Goal: Task Accomplishment & Management: Complete application form

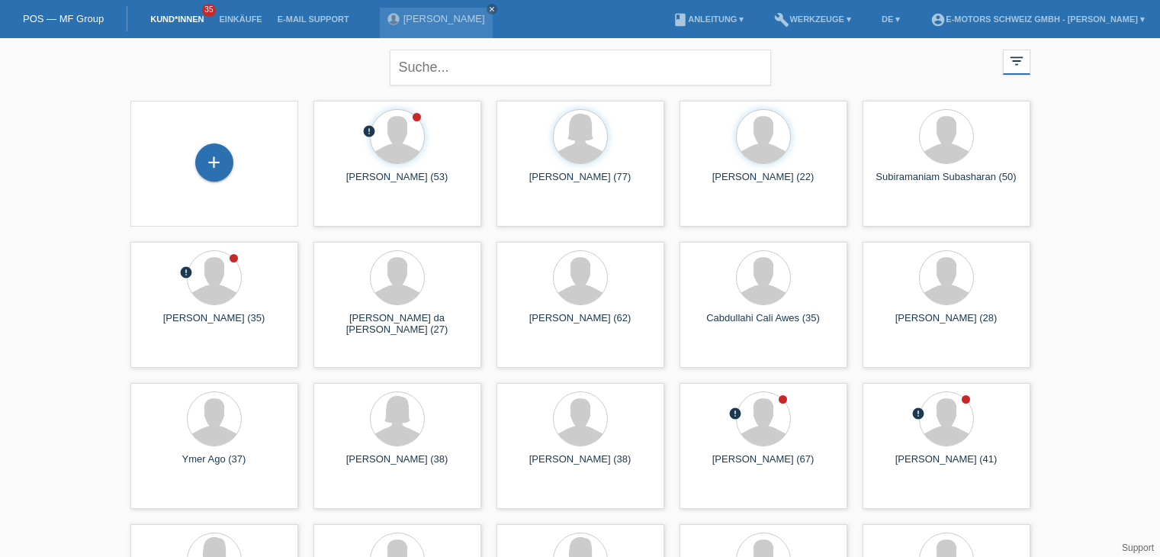
click at [240, 21] on link "Einkäufe" at bounding box center [240, 18] width 58 height 9
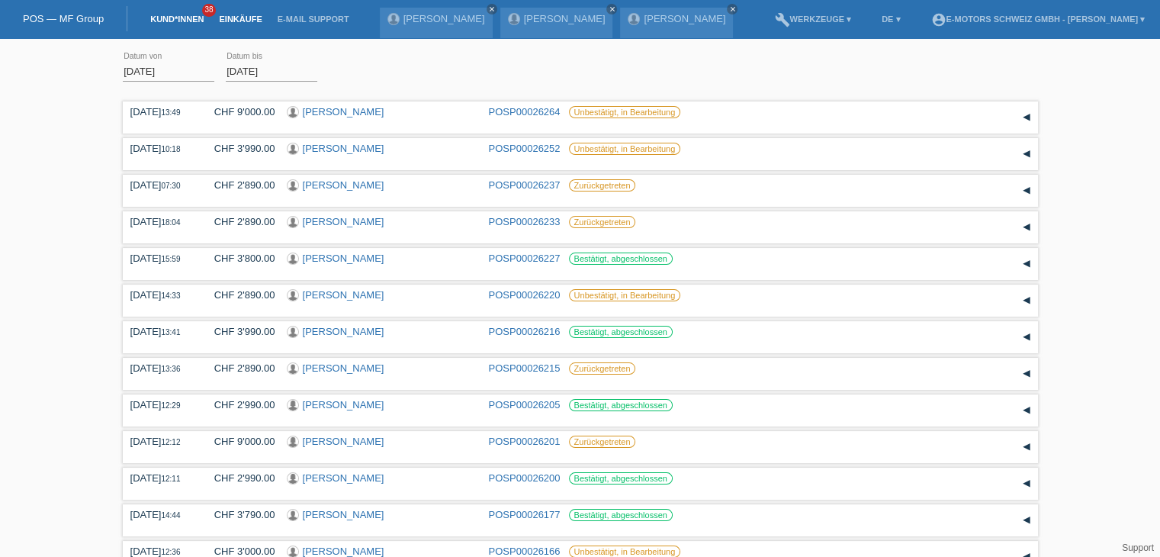
click at [201, 23] on link "Kund*innen" at bounding box center [177, 18] width 69 height 9
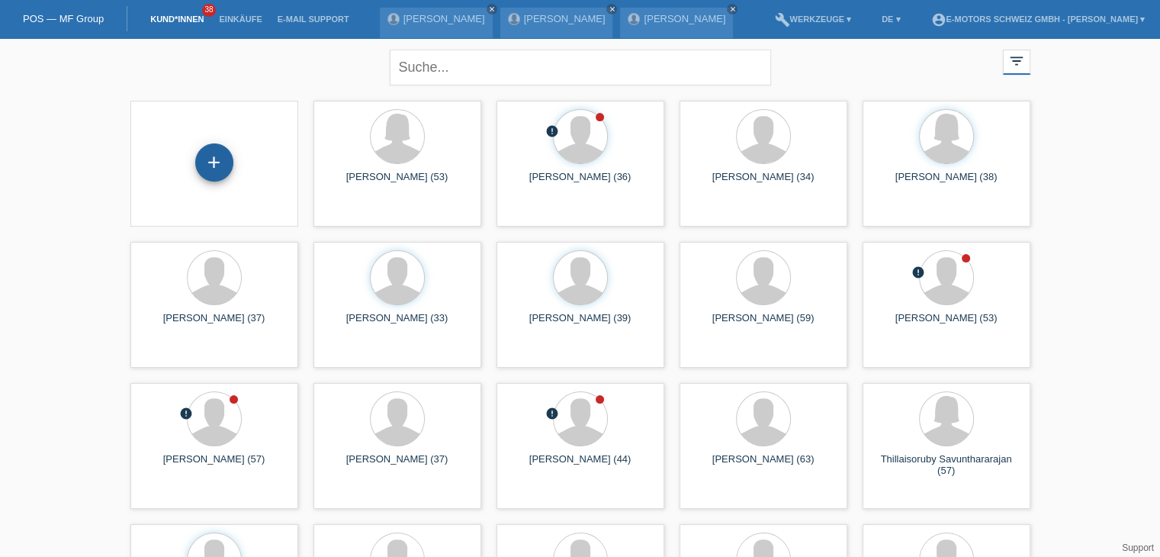
drag, startPoint x: 212, startPoint y: 172, endPoint x: 222, endPoint y: 169, distance: 10.4
click at [212, 172] on div "+" at bounding box center [214, 162] width 37 height 26
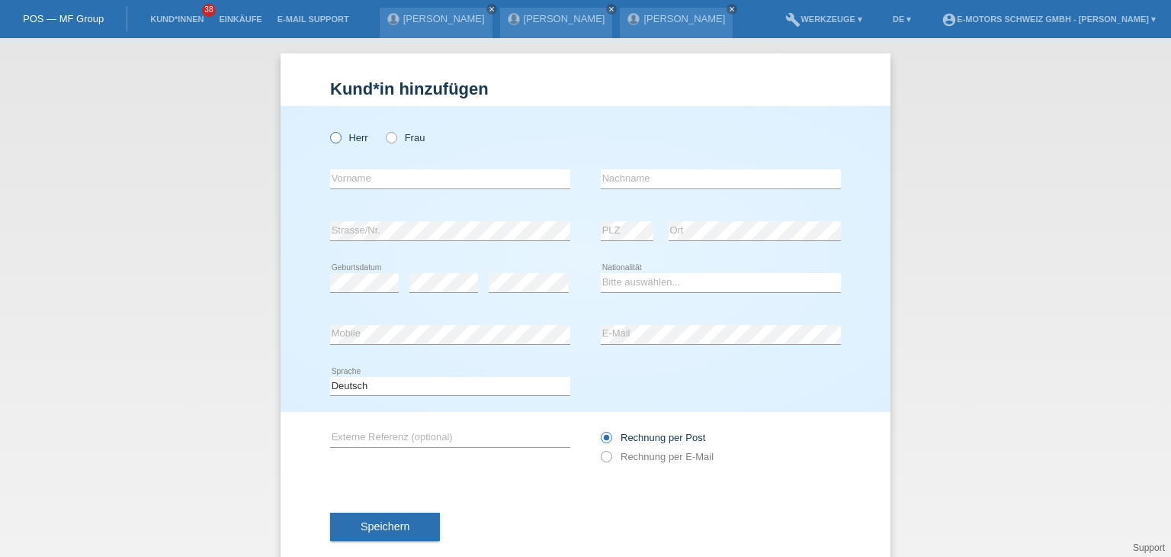
click at [328, 130] on icon at bounding box center [328, 130] width 0 height 0
click at [330, 142] on input "Herr" at bounding box center [335, 137] width 10 height 10
radio input "true"
drag, startPoint x: 352, startPoint y: 178, endPoint x: 377, endPoint y: 187, distance: 26.1
click at [352, 178] on input "text" at bounding box center [450, 178] width 240 height 19
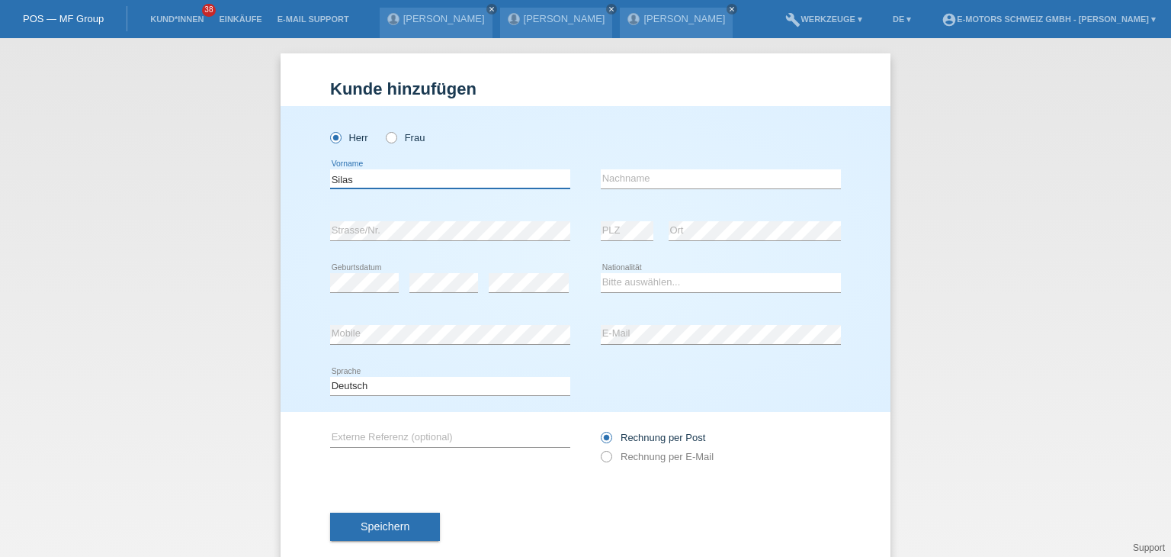
type input "Silas"
type input "Knüsel"
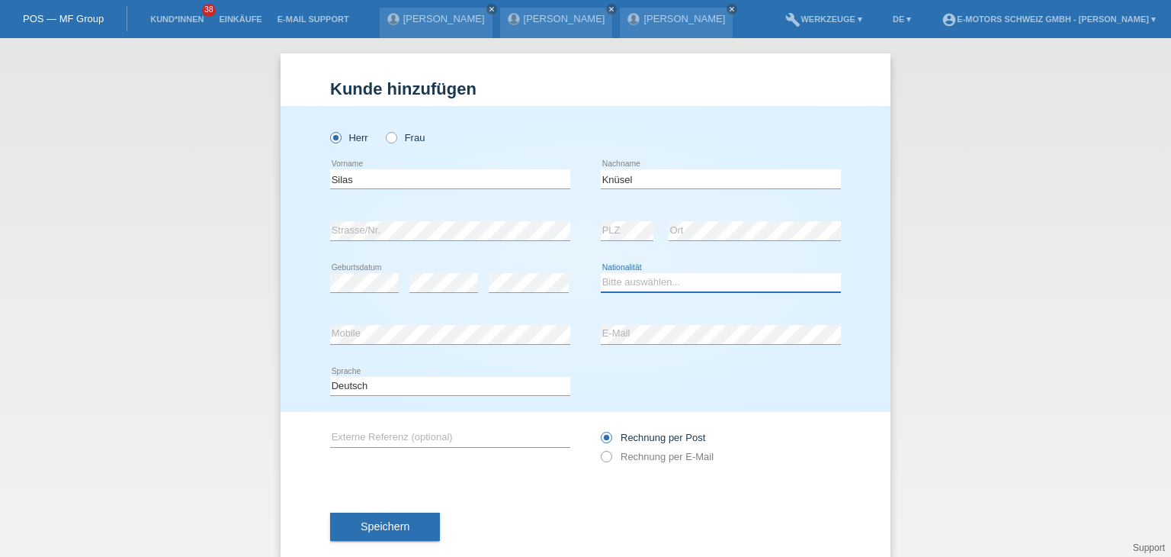
click at [622, 279] on select "Bitte auswählen... Schweiz Deutschland Liechtenstein Österreich ------------ Af…" at bounding box center [721, 282] width 240 height 18
select select "CH"
click at [601, 273] on select "Bitte auswählen... Schweiz Deutschland Liechtenstein Österreich ------------ Af…" at bounding box center [721, 282] width 240 height 18
click at [914, 389] on div "Kund*in hinzufügen Kunde hinzufügen Kundin hinzufügen Herr Frau Silas error Vor…" at bounding box center [585, 297] width 1171 height 519
click at [927, 236] on div "Kund*in hinzufügen Kunde hinzufügen Kundin hinzufügen Herr Frau Silas error Vor…" at bounding box center [585, 297] width 1171 height 519
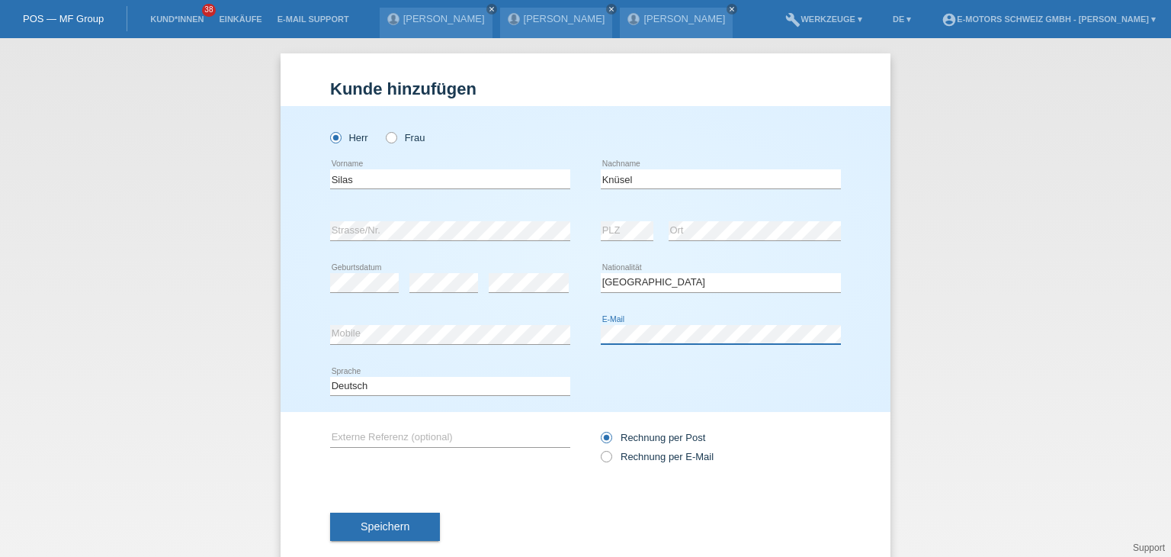
scroll to position [29, 0]
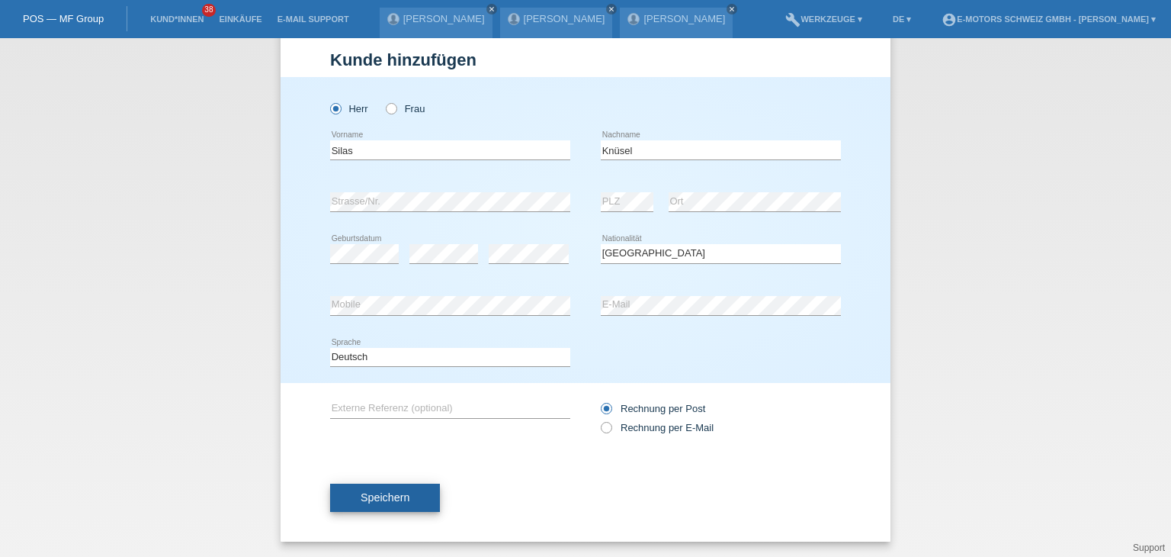
click at [363, 503] on button "Speichern" at bounding box center [385, 498] width 110 height 29
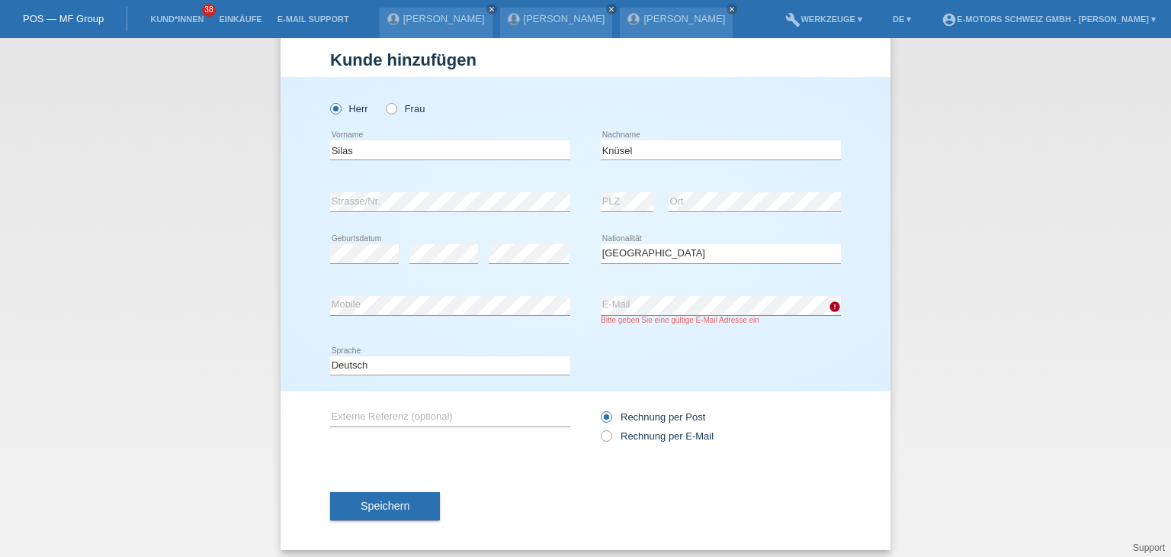
click at [765, 381] on div "Deutsch Français Italiano English error Sprache" at bounding box center [585, 366] width 511 height 52
click at [522, 306] on div "error Mobile error E-Mail Bitte geben Sie eine gültige E-Mail Adresse ein" at bounding box center [585, 310] width 511 height 60
click at [385, 513] on button "Speichern" at bounding box center [385, 506] width 110 height 29
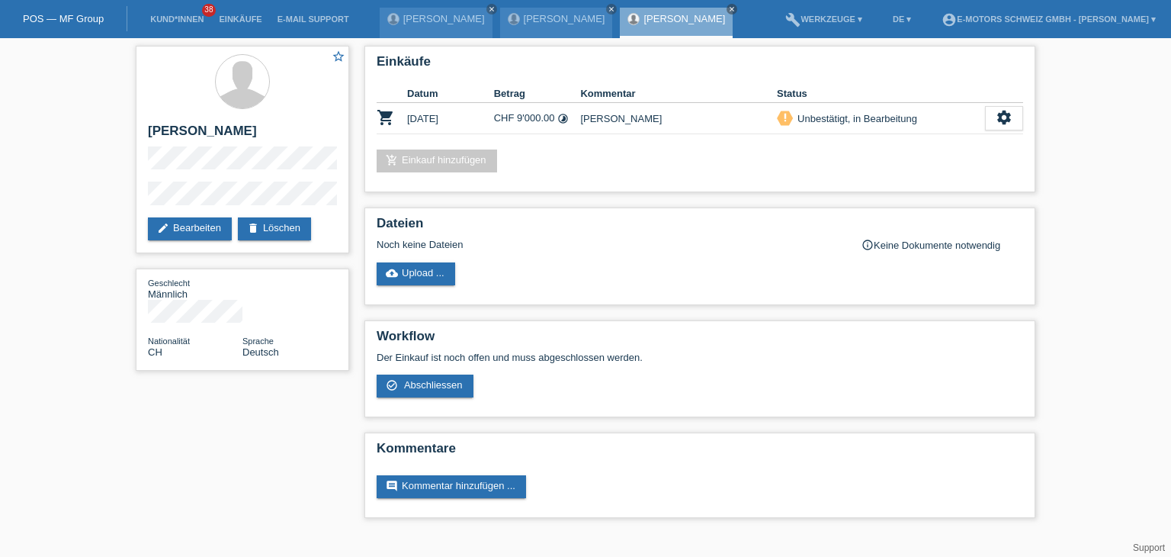
click at [193, 461] on div "star_border Stefan Zehnder edit Bearbeiten delete Löschen Geschlecht Männlich N…" at bounding box center [585, 285] width 915 height 495
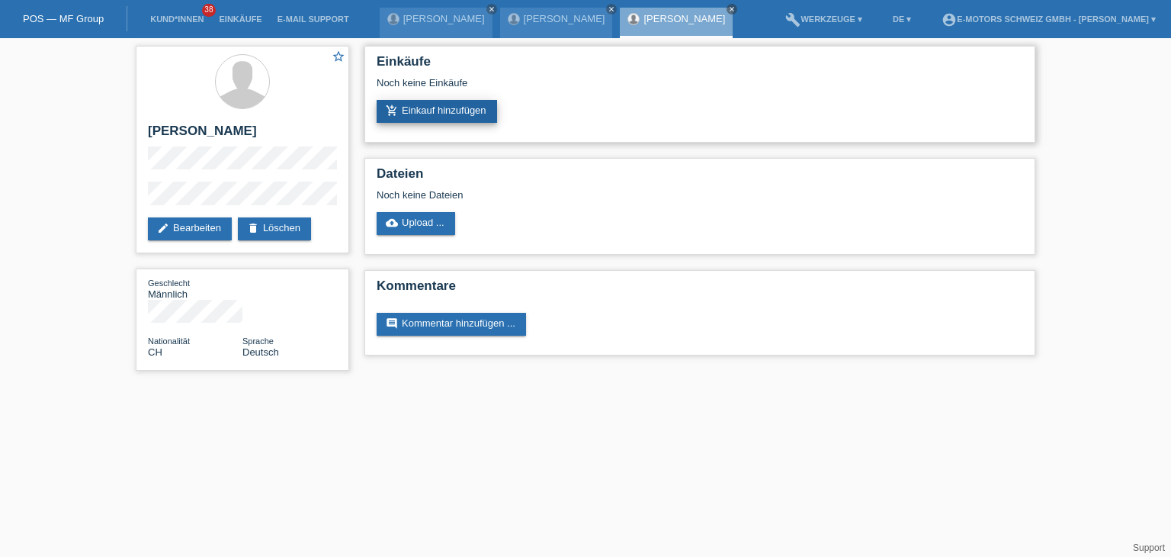
click at [457, 111] on link "add_shopping_cart Einkauf hinzufügen" at bounding box center [437, 111] width 120 height 23
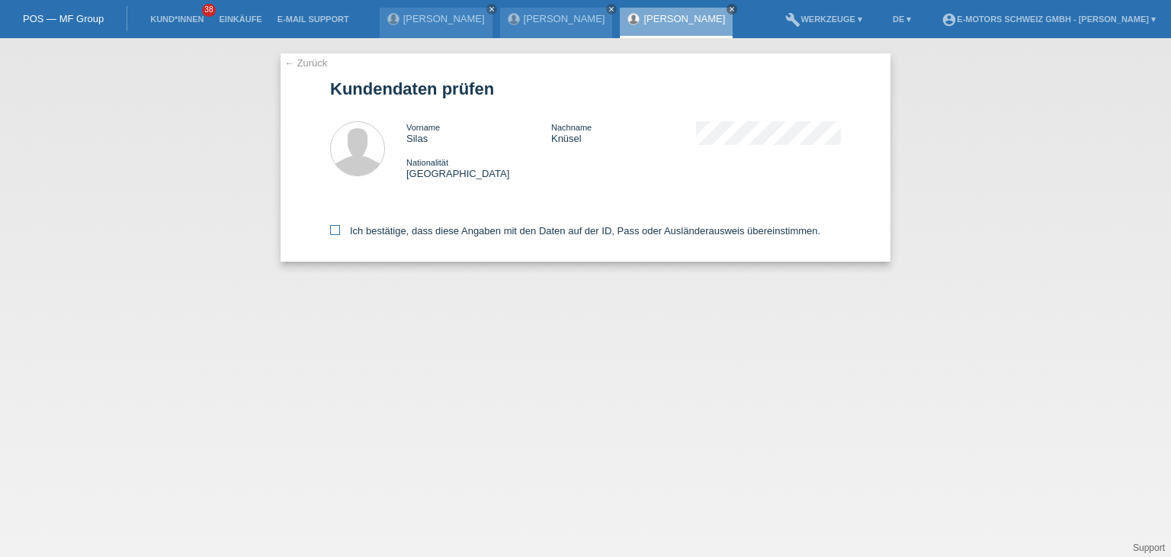
click at [346, 232] on label "Ich bestätige, dass diese Angaben mit den Daten auf der ID, Pass oder Ausländer…" at bounding box center [575, 230] width 490 height 11
click at [340, 232] on input "Ich bestätige, dass diese Angaben mit den Daten auf der ID, Pass oder Ausländer…" at bounding box center [335, 230] width 10 height 10
checkbox input "true"
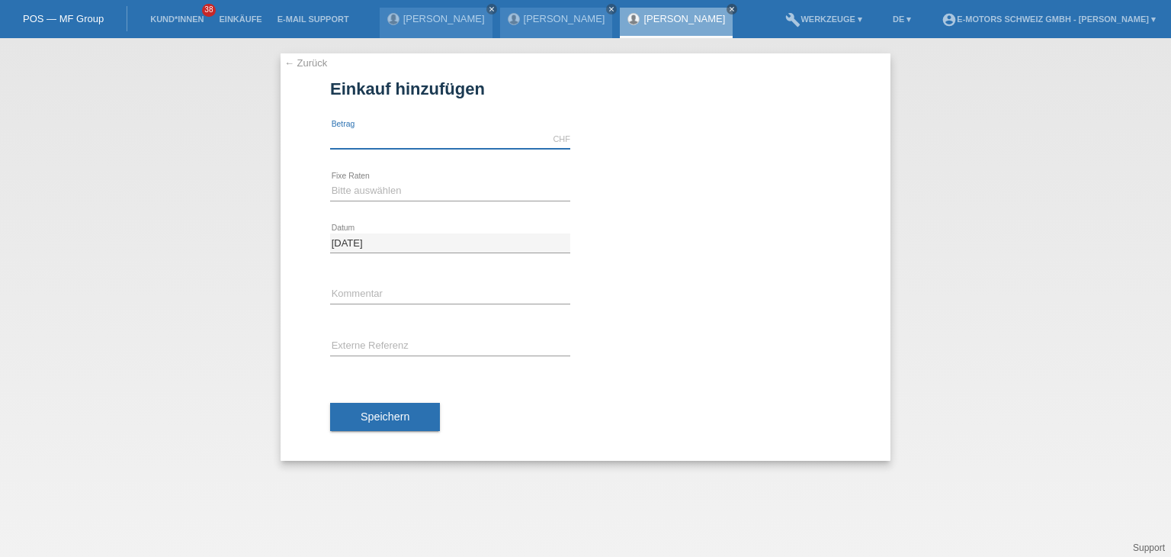
click at [464, 139] on input "text" at bounding box center [450, 139] width 240 height 19
type input "3790.00"
click at [394, 191] on select "Bitte auswählen 12 Raten 24 Raten 36 Raten 48 Raten" at bounding box center [450, 191] width 240 height 18
select select "214"
click at [330, 182] on select "Bitte auswählen 12 Raten 24 Raten 36 Raten 48 Raten" at bounding box center [450, 191] width 240 height 18
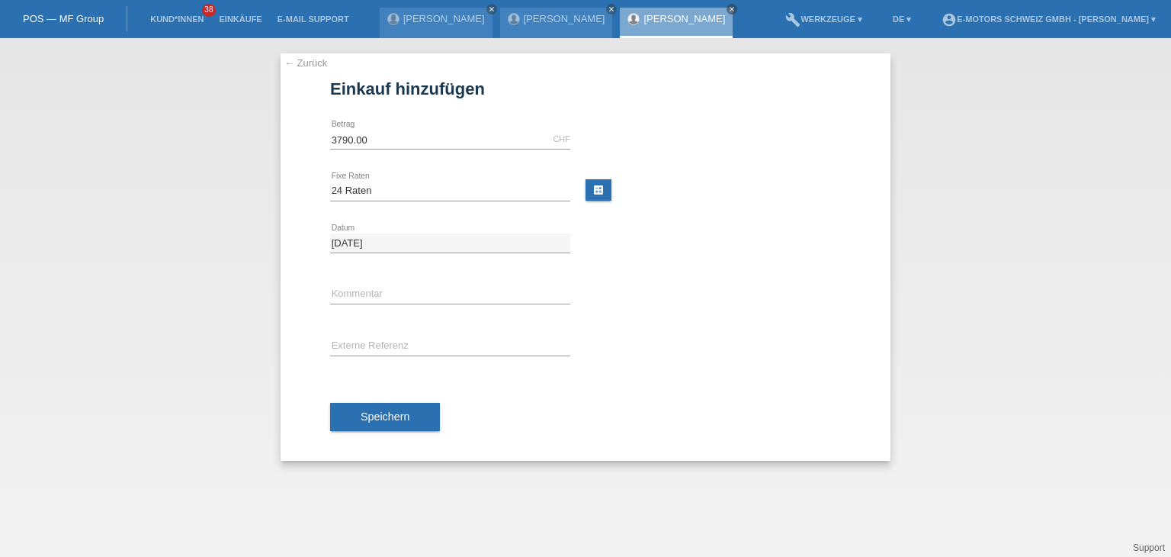
drag, startPoint x: 371, startPoint y: 426, endPoint x: 500, endPoint y: 297, distance: 182.3
click at [503, 298] on div "3790.00 CHF error Betrag Bitte auswählen 12 Raten 24 Raten 36 Raten 48 Raten er…" at bounding box center [585, 287] width 511 height 347
click at [494, 295] on input "text" at bounding box center [450, 294] width 240 height 19
type input "[PERSON_NAME]"
click at [359, 406] on button "Speichern" at bounding box center [385, 417] width 110 height 29
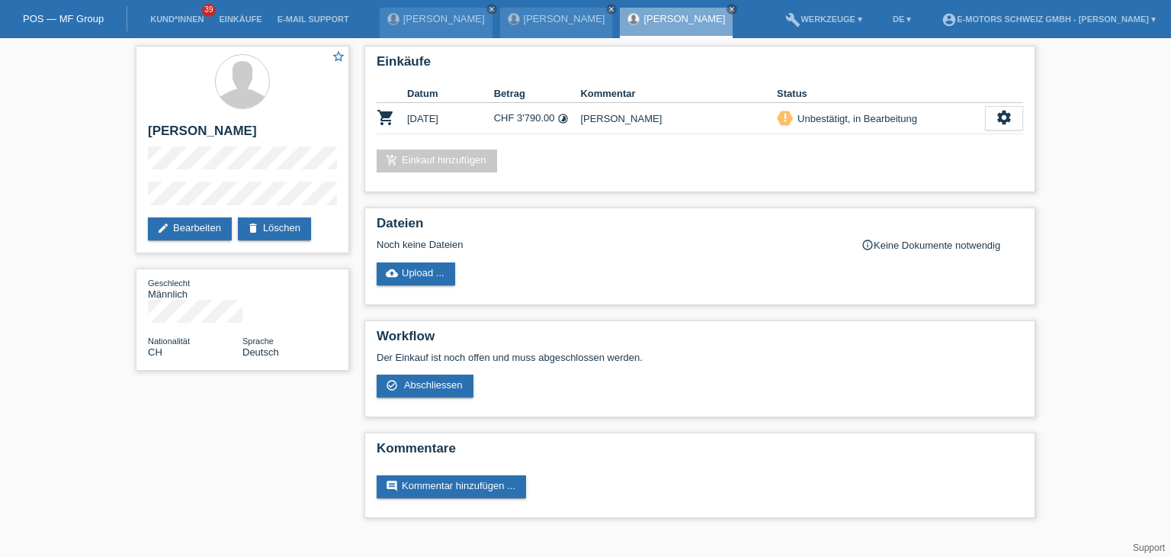
click at [97, 159] on div "star_border [PERSON_NAME] edit Bearbeiten delete Löschen Geschlecht Männlich Na…" at bounding box center [585, 285] width 1171 height 495
click at [523, 25] on div "[PERSON_NAME] close" at bounding box center [556, 23] width 113 height 31
click at [728, 6] on icon "close" at bounding box center [732, 9] width 8 height 8
click at [608, 8] on icon "close" at bounding box center [612, 9] width 8 height 8
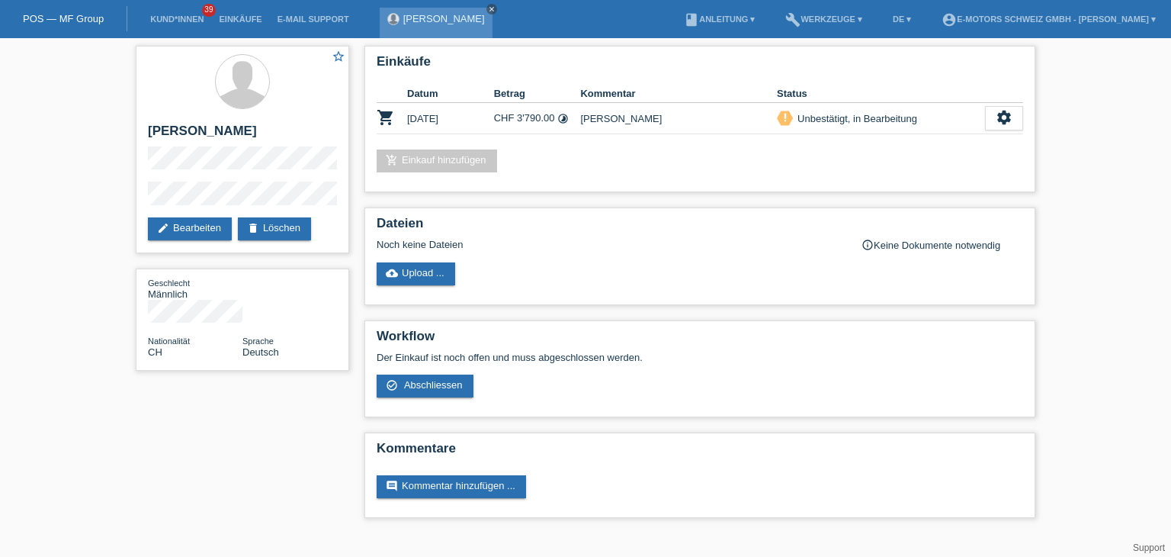
click at [488, 8] on icon "close" at bounding box center [492, 9] width 8 height 8
click at [995, 22] on link "account_circle E-Motors Schweiz GmbH - [PERSON_NAME] ▾" at bounding box center [1049, 18] width 230 height 9
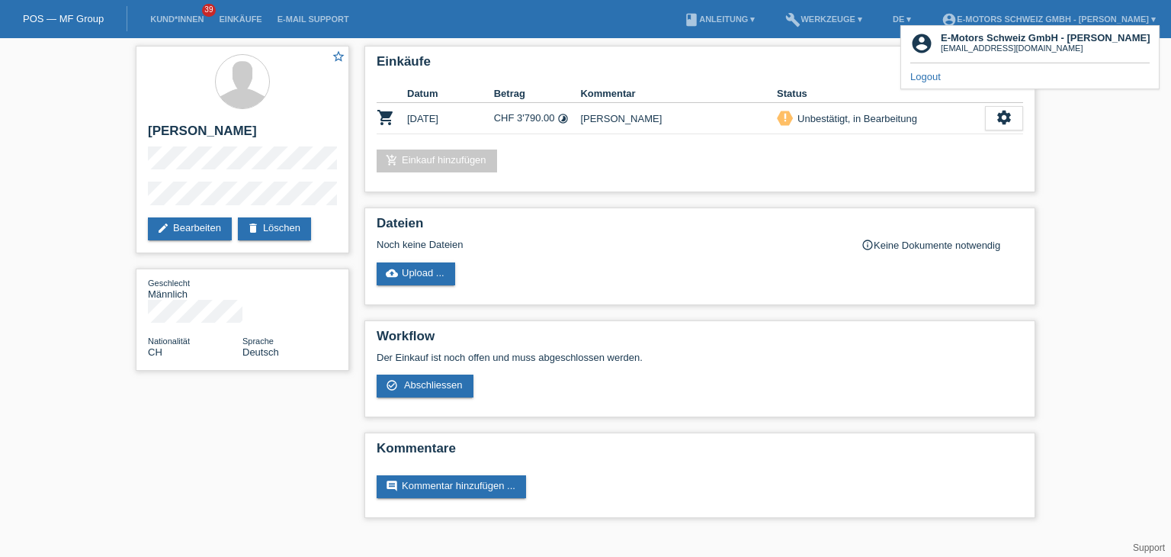
click at [927, 77] on link "Logout" at bounding box center [926, 76] width 31 height 11
